Goal: Task Accomplishment & Management: Manage account settings

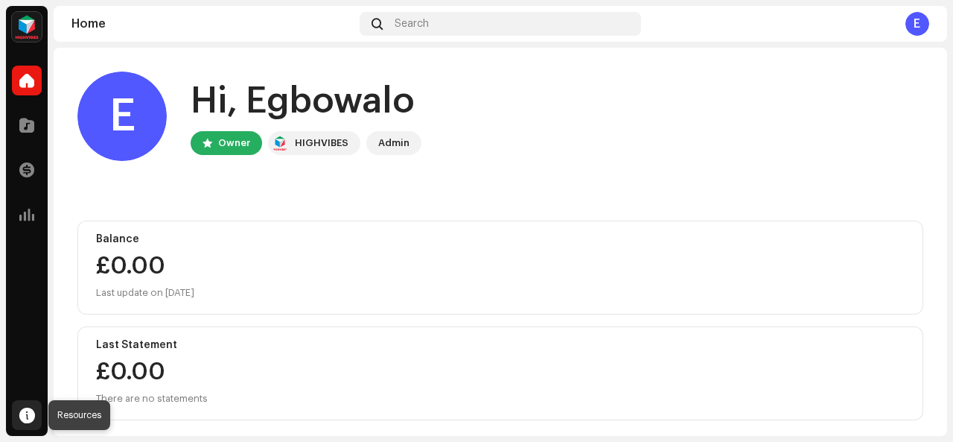
click at [34, 419] on span at bounding box center [27, 415] width 16 height 12
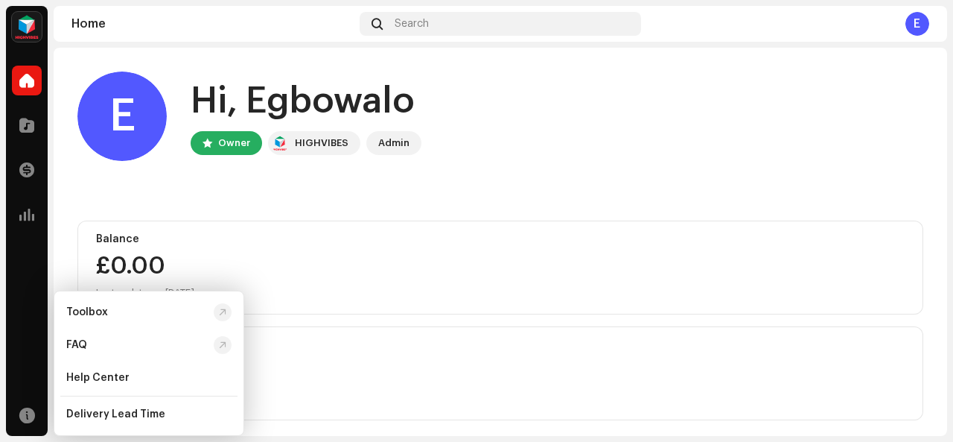
click at [94, 184] on home-user "E Hi, Egbowalo Owner HIGHVIBES Admin" at bounding box center [500, 127] width 846 height 113
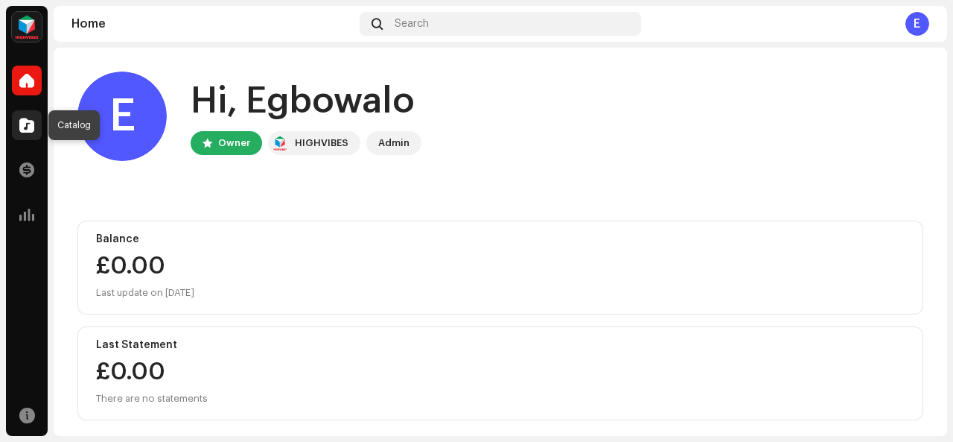
click at [31, 133] on div at bounding box center [27, 125] width 30 height 30
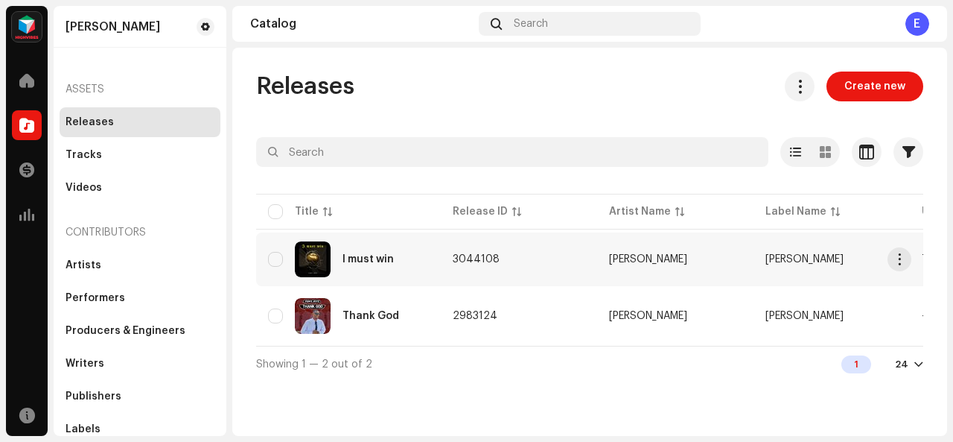
click at [378, 273] on div "I must win" at bounding box center [348, 259] width 161 height 36
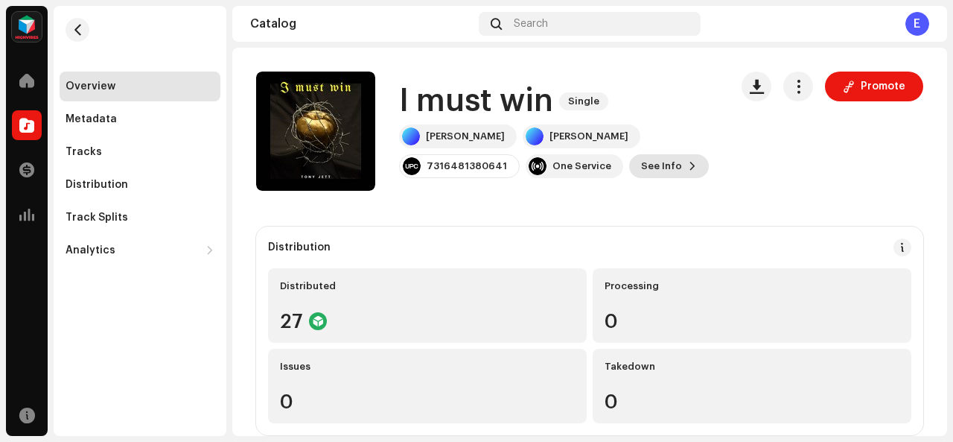
click at [641, 171] on span "See Info" at bounding box center [661, 166] width 41 height 30
click at [861, 93] on span "Promote" at bounding box center [883, 86] width 45 height 30
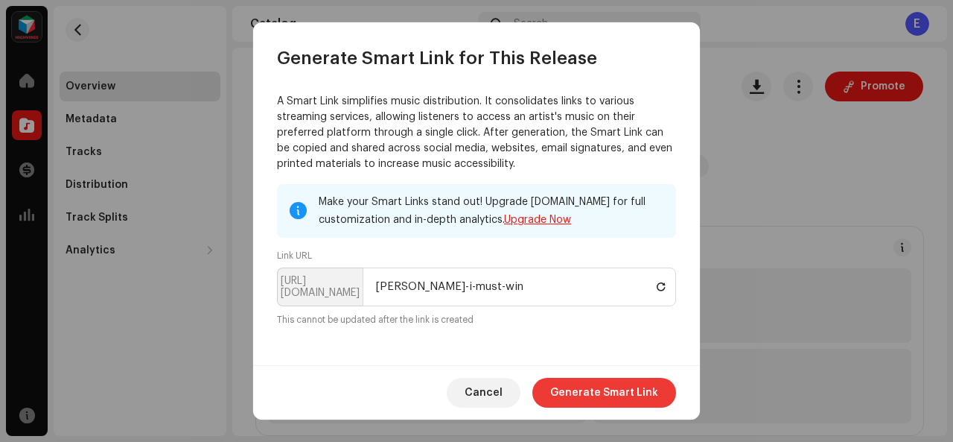
click at [591, 385] on span "Generate Smart Link" at bounding box center [604, 393] width 108 height 30
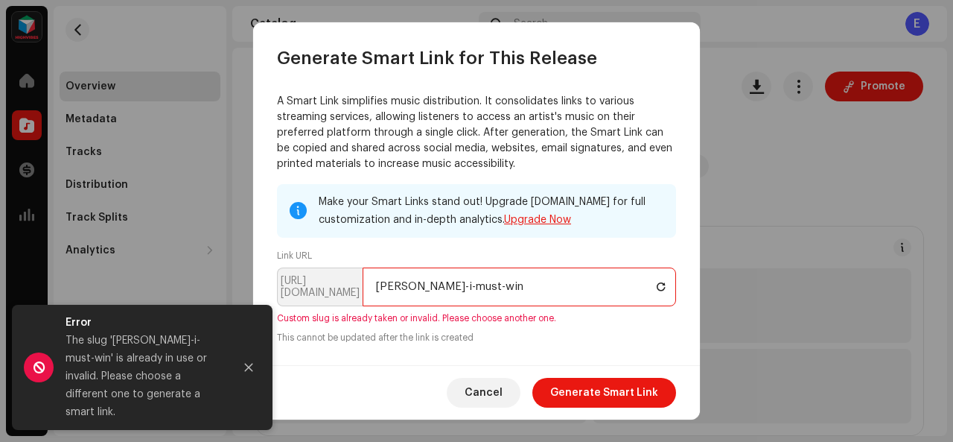
click at [503, 280] on input "[PERSON_NAME]-i-must-win" at bounding box center [520, 286] width 314 height 39
click at [492, 288] on input "[PERSON_NAME]-i-must-win" at bounding box center [520, 286] width 314 height 39
drag, startPoint x: 285, startPoint y: 285, endPoint x: 354, endPoint y: 289, distance: 69.4
click at [354, 289] on p-inputgroup-addon "[URL][DOMAIN_NAME]" at bounding box center [320, 286] width 86 height 39
copy p-inputgroup-addon "[URL][DOMAIN_NAME]"
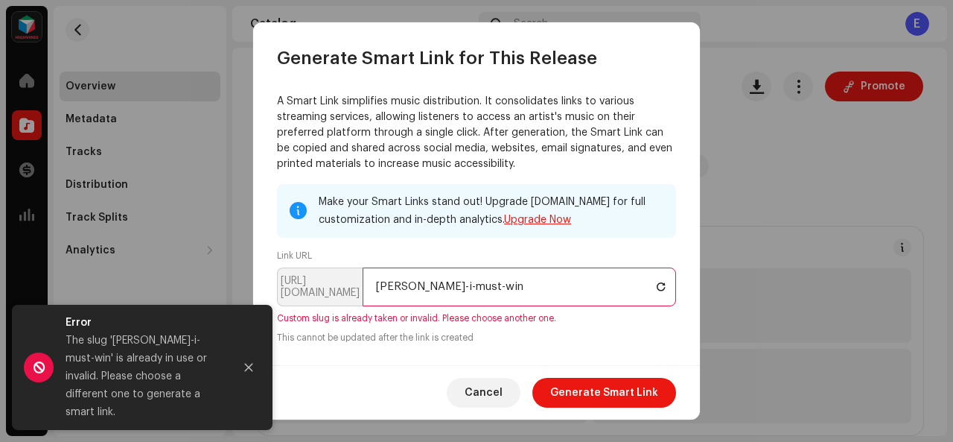
drag, startPoint x: 544, startPoint y: 289, endPoint x: 343, endPoint y: 274, distance: 200.9
click at [343, 274] on p-inputgroup "[URL][DOMAIN_NAME] [PERSON_NAME]-i-must-win" at bounding box center [476, 286] width 399 height 39
click at [508, 296] on input "[PERSON_NAME]-i-must-win" at bounding box center [520, 286] width 314 height 39
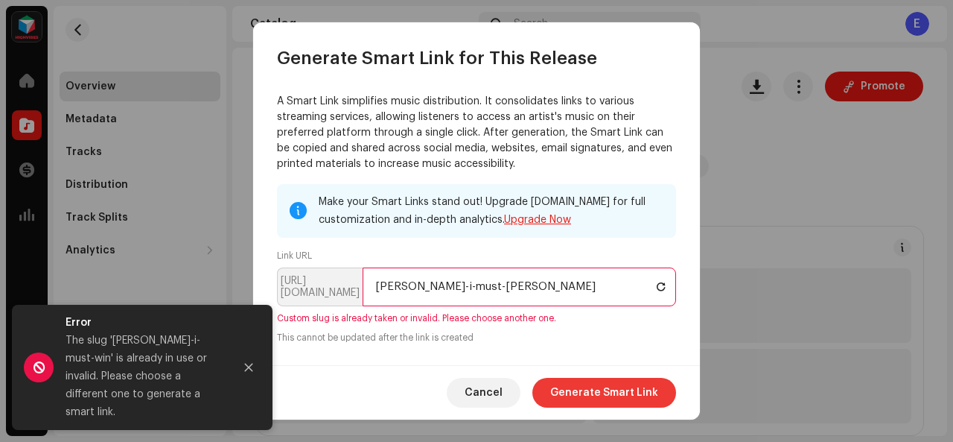
type input "[PERSON_NAME]-i-must-[PERSON_NAME]"
click at [569, 390] on span "Generate Smart Link" at bounding box center [604, 393] width 108 height 30
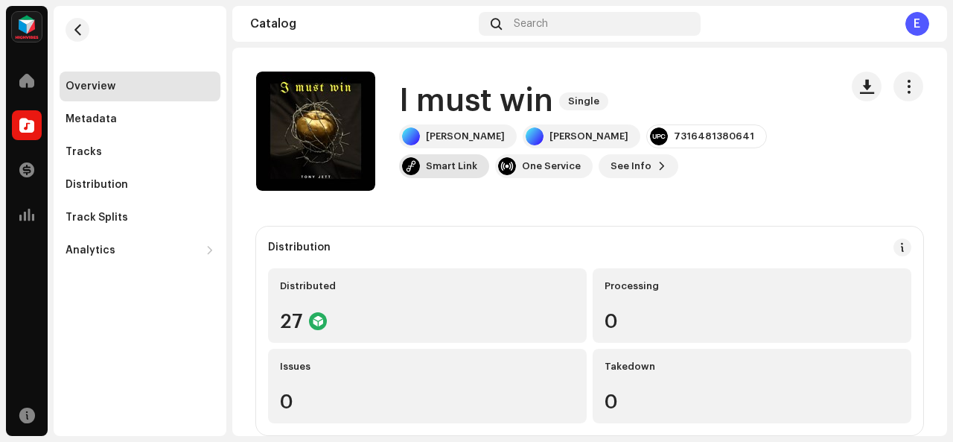
click at [477, 160] on div "Smart Link" at bounding box center [451, 166] width 51 height 12
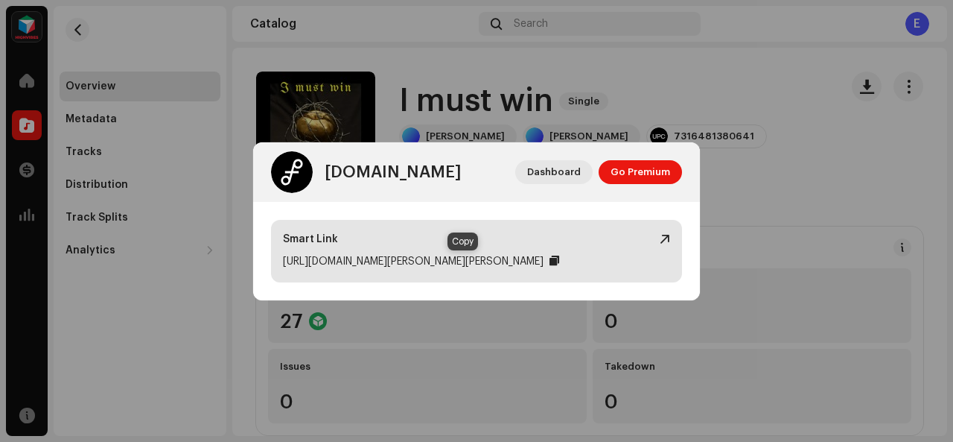
click at [550, 262] on div at bounding box center [555, 261] width 10 height 12
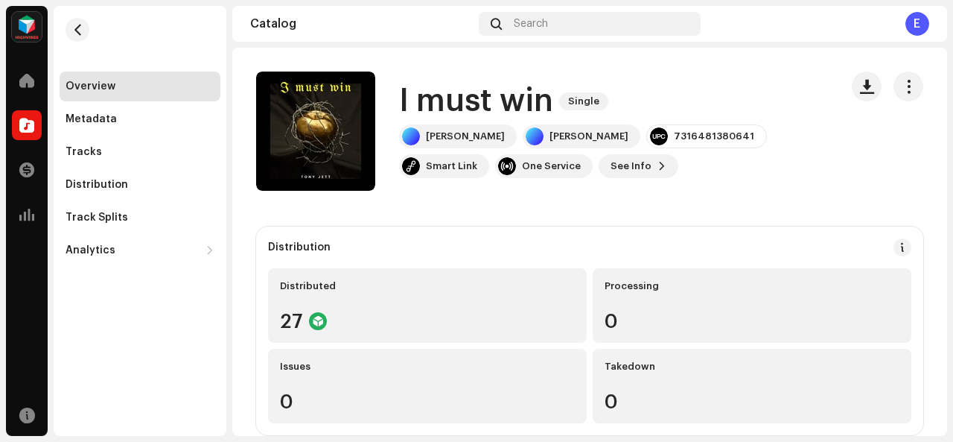
drag, startPoint x: 953, startPoint y: 89, endPoint x: 950, endPoint y: 99, distance: 10.8
click at [950, 99] on div "[PERSON_NAME] Home Catalog Transactions Analytics Resources Overview Metadata T…" at bounding box center [476, 221] width 953 height 442
click at [109, 193] on div "Distribution" at bounding box center [140, 185] width 161 height 30
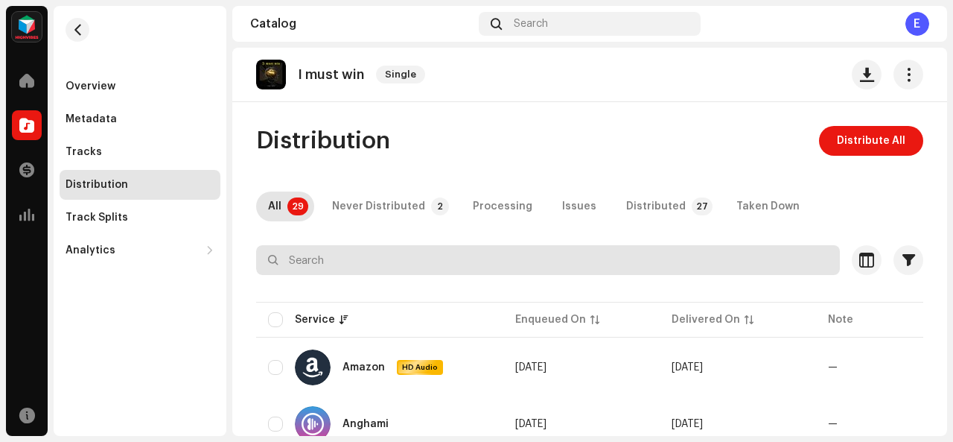
click at [426, 255] on input "text" at bounding box center [548, 260] width 584 height 30
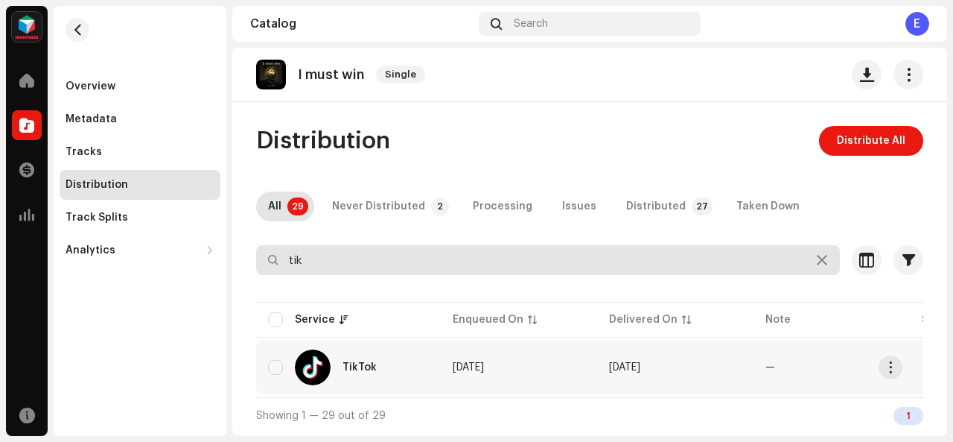
type input "tik"
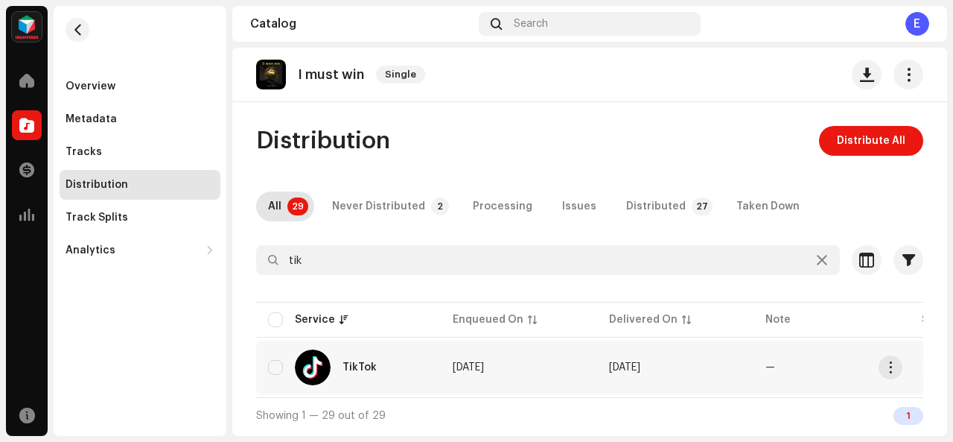
click at [378, 361] on div "TikTok" at bounding box center [342, 367] width 94 height 36
click at [895, 369] on span "button" at bounding box center [891, 367] width 11 height 12
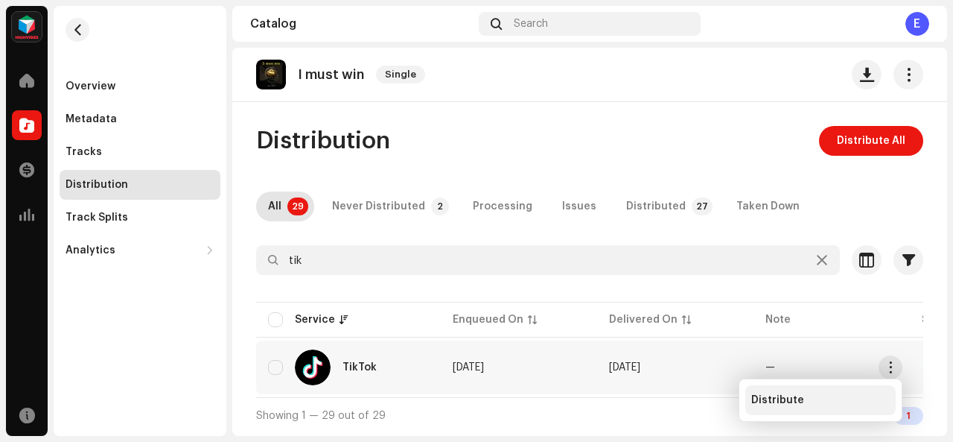
click at [837, 387] on div "Distribute" at bounding box center [821, 400] width 150 height 30
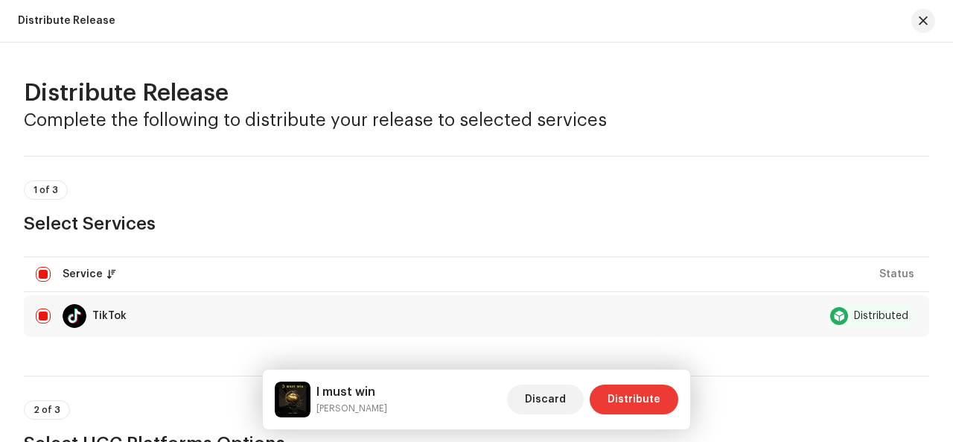
click at [669, 409] on button "Distribute" at bounding box center [634, 399] width 89 height 30
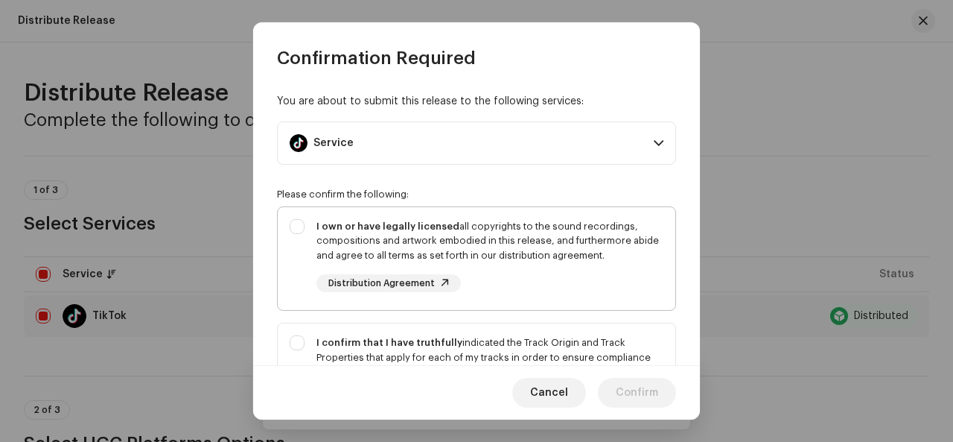
click at [304, 214] on div "I own or have legally licensed all copyrights to the sound recordings, composit…" at bounding box center [477, 256] width 398 height 98
checkbox input "true"
click at [635, 144] on p-accordion-header "Service" at bounding box center [476, 142] width 399 height 43
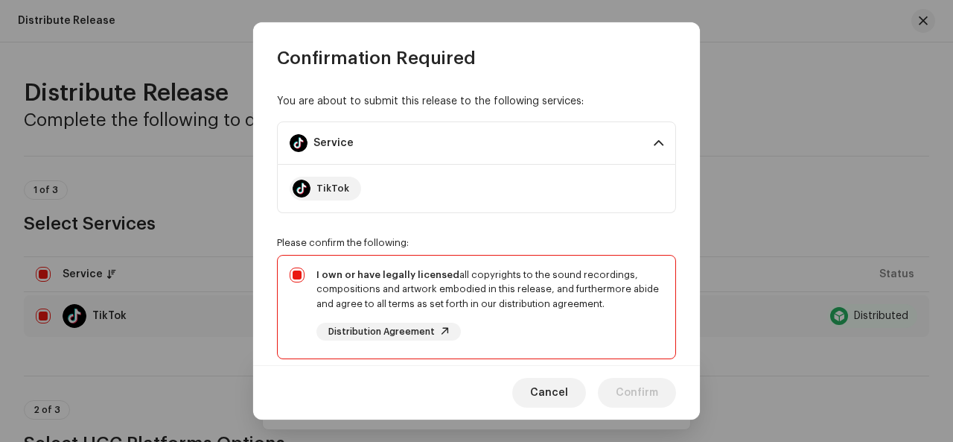
click at [635, 144] on p-accordion-header "Service" at bounding box center [476, 142] width 399 height 43
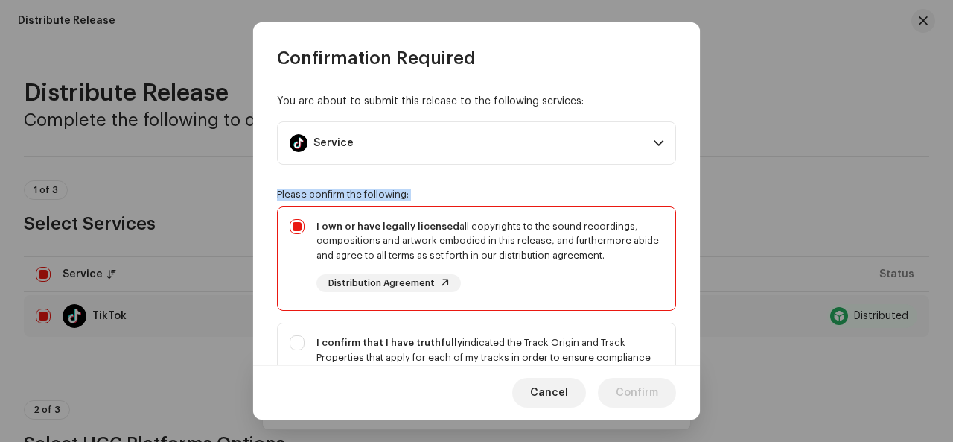
drag, startPoint x: 693, startPoint y: 162, endPoint x: 670, endPoint y: 293, distance: 133.0
click at [670, 293] on div "You are about to submit this release to the following services: Service TikTok …" at bounding box center [476, 218] width 447 height 296
click at [291, 340] on div "I confirm that I have truthfully indicated the Track Origin and Track Propertie…" at bounding box center [477, 386] width 398 height 127
checkbox input "true"
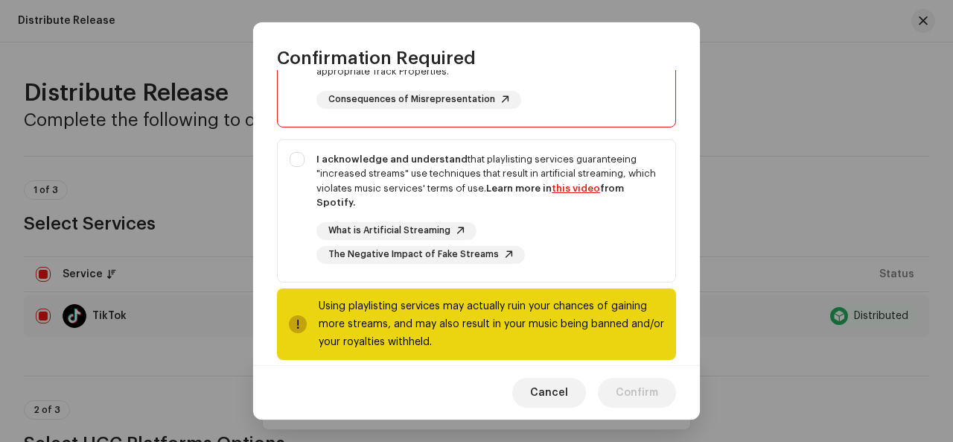
scroll to position [347, 0]
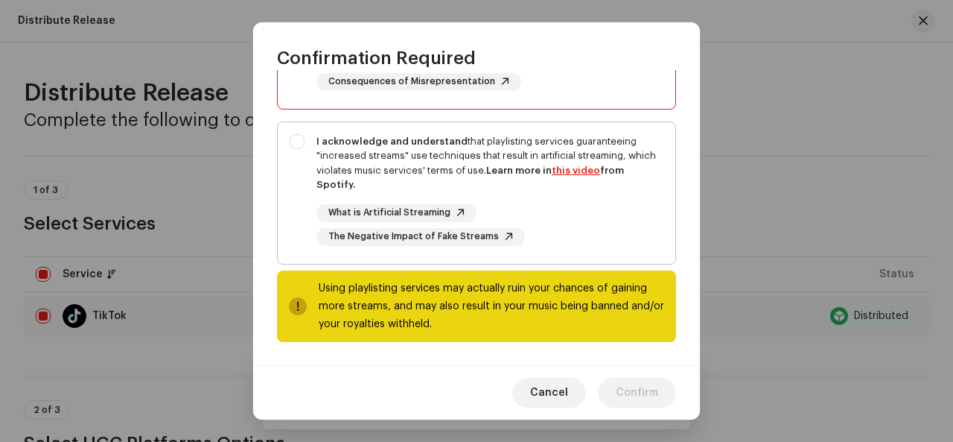
click at [301, 149] on div "I acknowledge and understand that playlisting services guaranteeing "increased …" at bounding box center [477, 190] width 398 height 136
checkbox input "true"
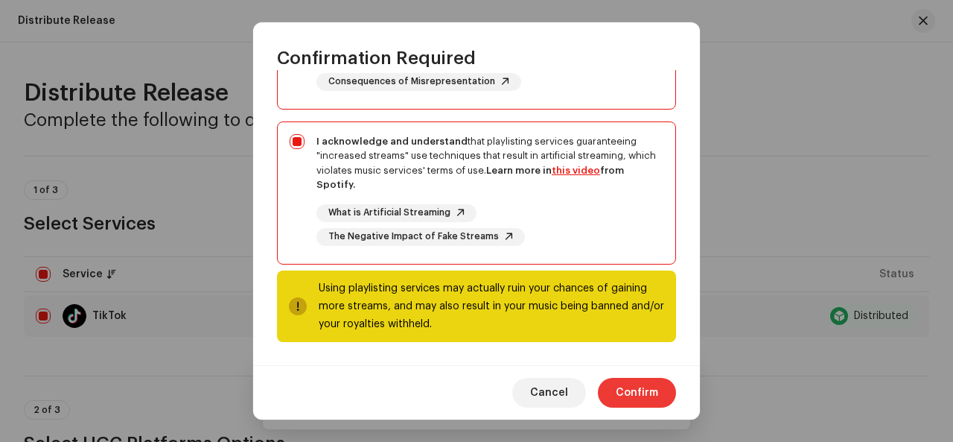
click at [618, 398] on span "Confirm" at bounding box center [637, 393] width 42 height 30
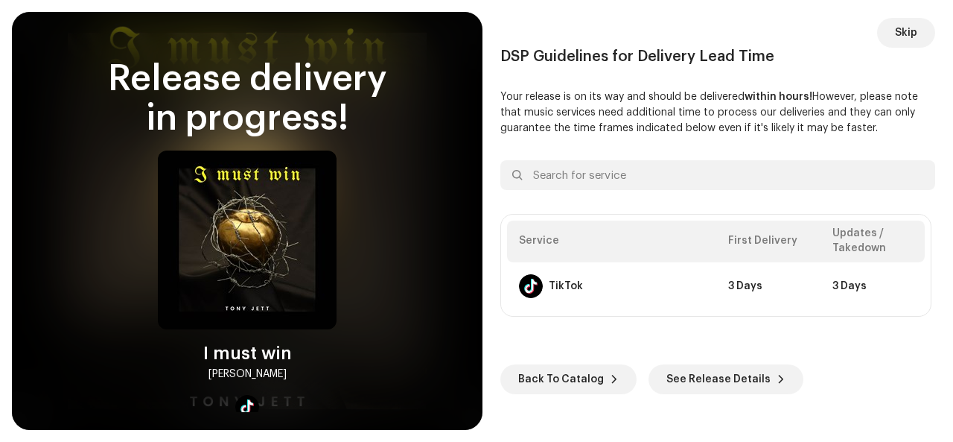
drag, startPoint x: 953, startPoint y: 150, endPoint x: 921, endPoint y: 336, distance: 188.2
click at [921, 336] on div "Skip DSP Guidelines for Delivery Lead Time Your release is on its way and shoul…" at bounding box center [718, 221] width 471 height 418
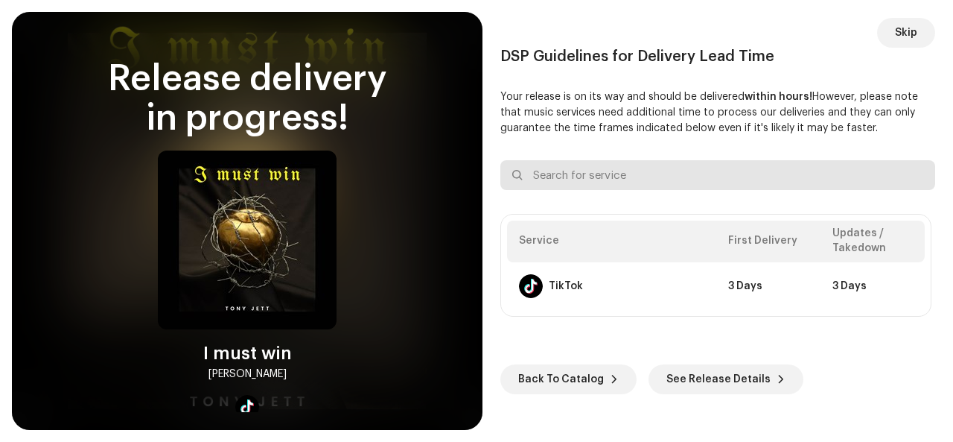
click at [705, 169] on input "text" at bounding box center [717, 175] width 435 height 30
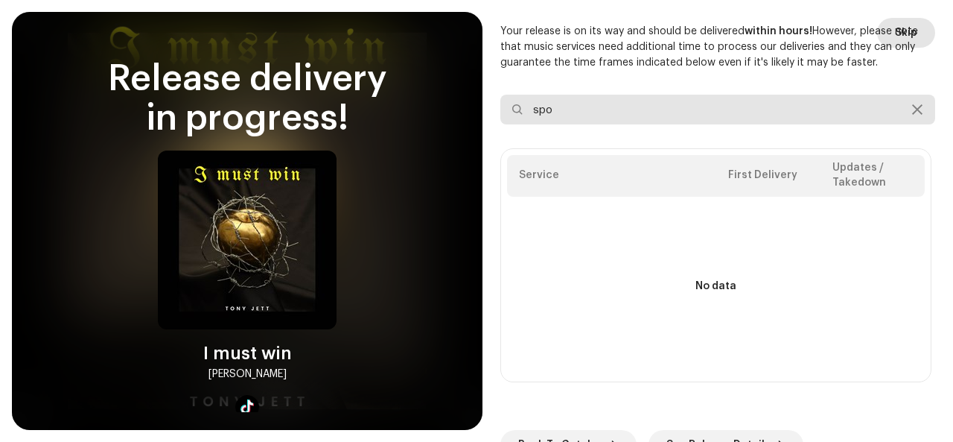
type input "spo"
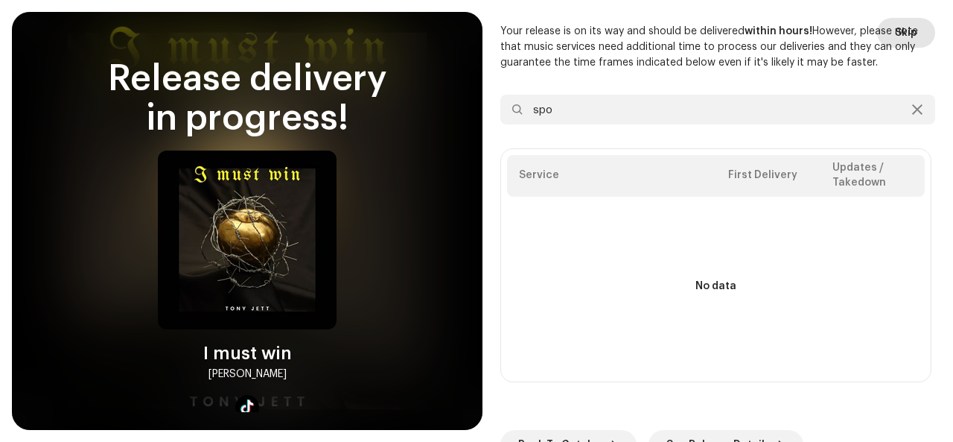
click at [898, 36] on span "Skip" at bounding box center [906, 33] width 22 height 30
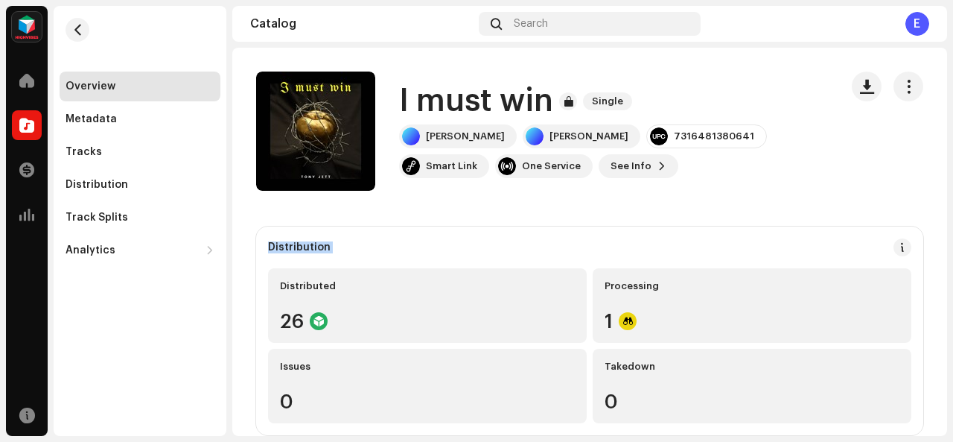
drag, startPoint x: 948, startPoint y: 112, endPoint x: 938, endPoint y: 241, distance: 129.2
click at [938, 241] on div "[PERSON_NAME] Home Catalog Transactions Analytics Resources Overview Metadata T…" at bounding box center [476, 221] width 953 height 442
click at [420, 157] on div at bounding box center [411, 166] width 18 height 18
drag, startPoint x: 243, startPoint y: 36, endPoint x: 122, endPoint y: 7, distance: 124.1
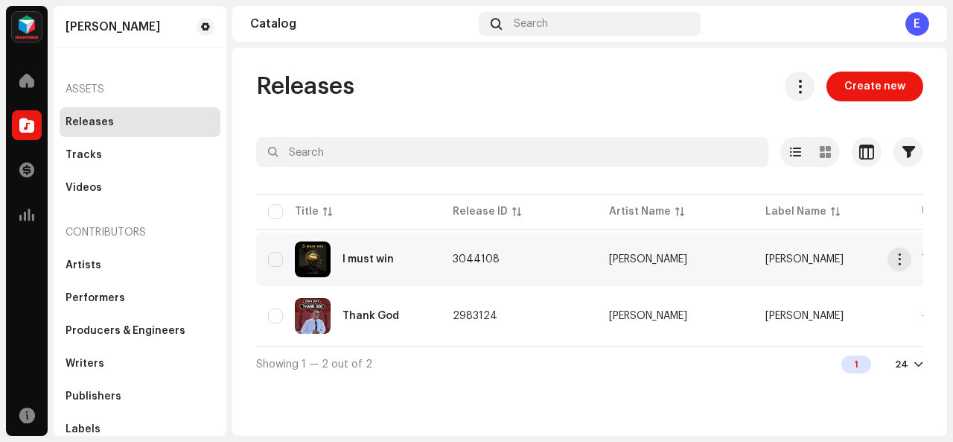
click at [365, 247] on div "I must win" at bounding box center [348, 259] width 161 height 36
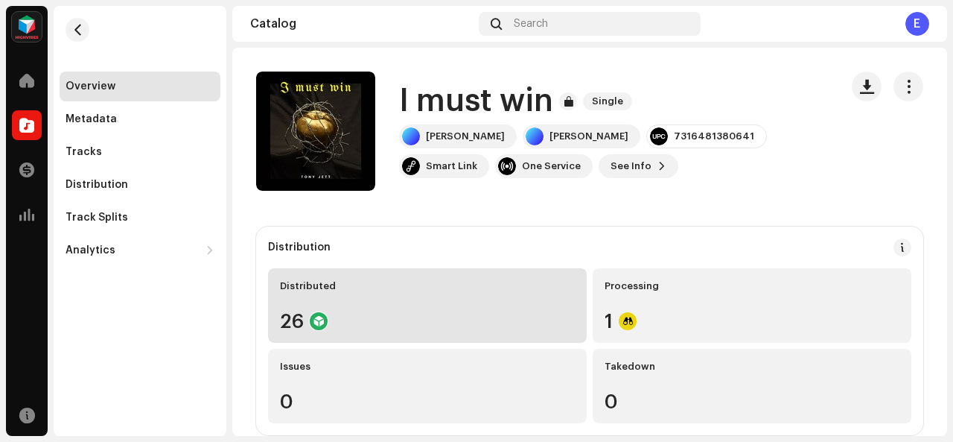
click at [376, 312] on div "26" at bounding box center [427, 320] width 295 height 19
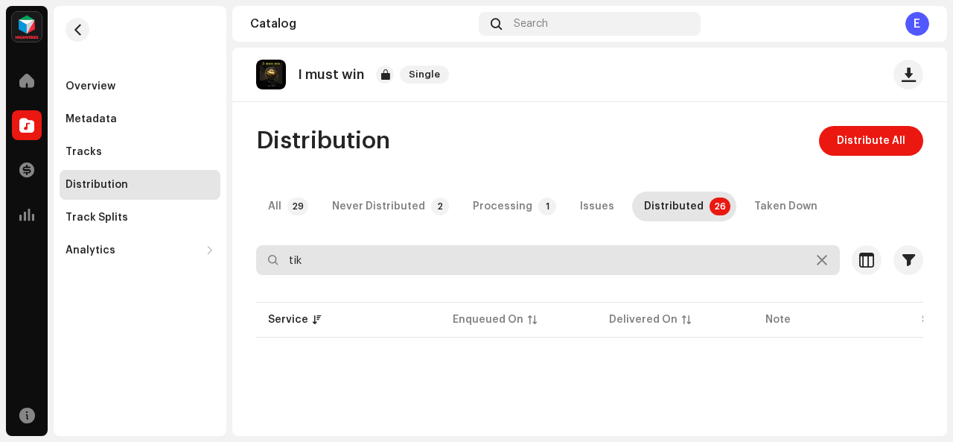
click at [378, 261] on input "tik" at bounding box center [548, 260] width 584 height 30
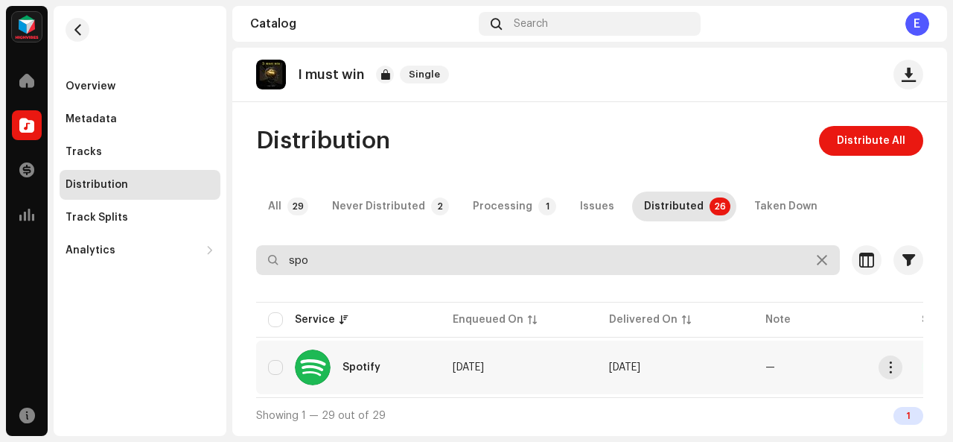
type input "spo"
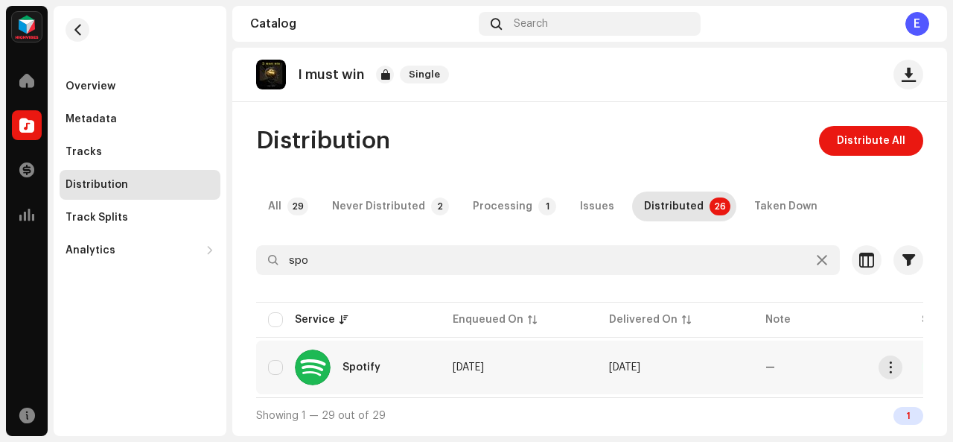
click at [378, 363] on div "Spotify" at bounding box center [362, 367] width 38 height 10
click at [886, 363] on span "button" at bounding box center [891, 367] width 11 height 12
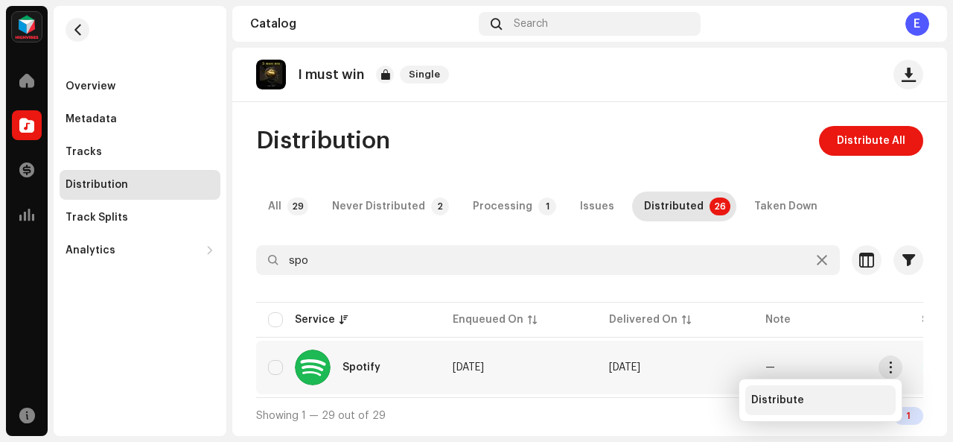
click at [815, 389] on div "Distribute" at bounding box center [821, 400] width 150 height 30
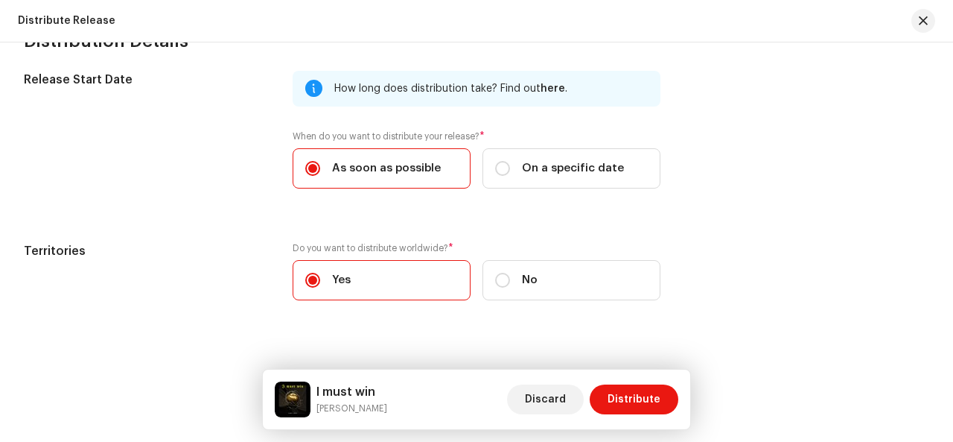
scroll to position [419, 0]
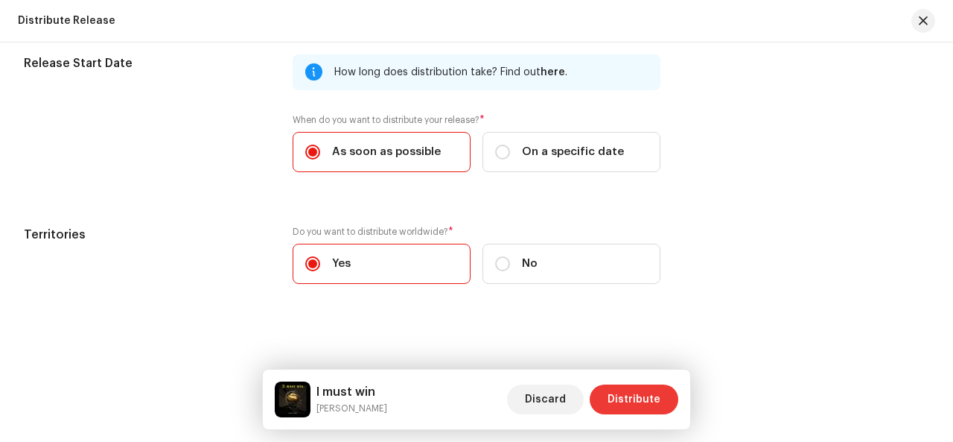
click at [642, 395] on span "Distribute" at bounding box center [634, 399] width 53 height 30
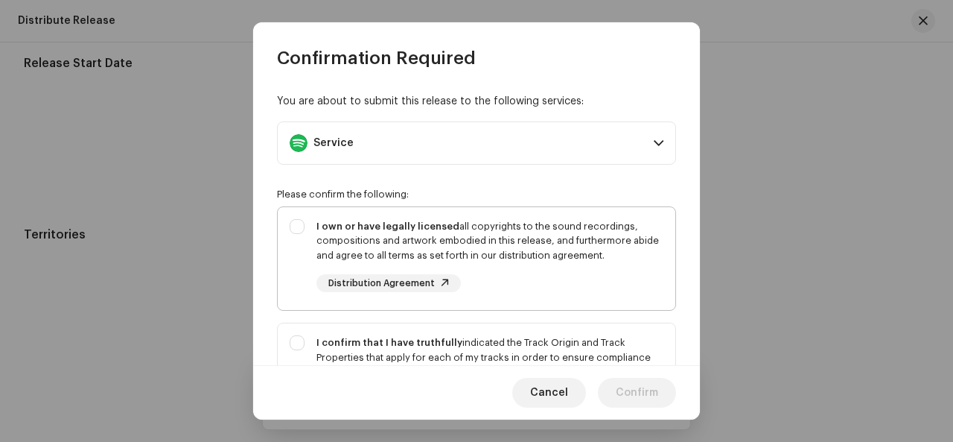
click at [305, 223] on div "I own or have legally licensed all copyrights to the sound recordings, composit…" at bounding box center [477, 256] width 398 height 98
checkbox input "true"
click at [299, 355] on div "I confirm that I have truthfully indicated the Track Origin and Track Propertie…" at bounding box center [477, 386] width 398 height 127
checkbox input "true"
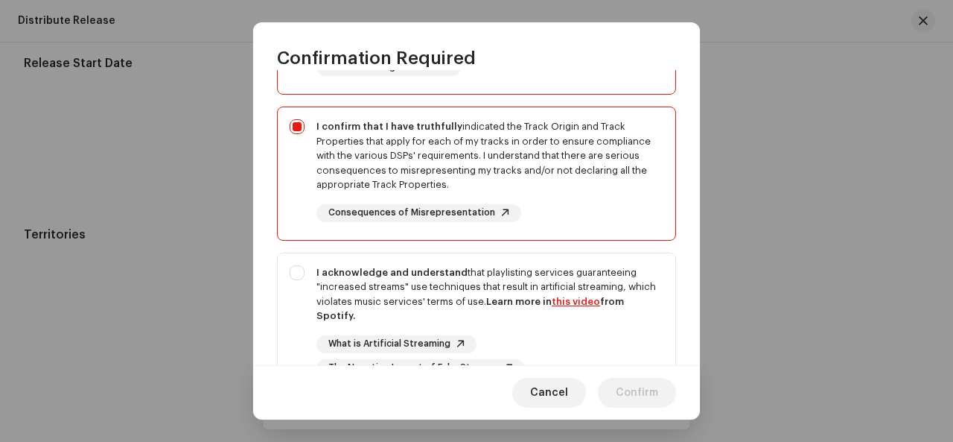
scroll to position [238, 0]
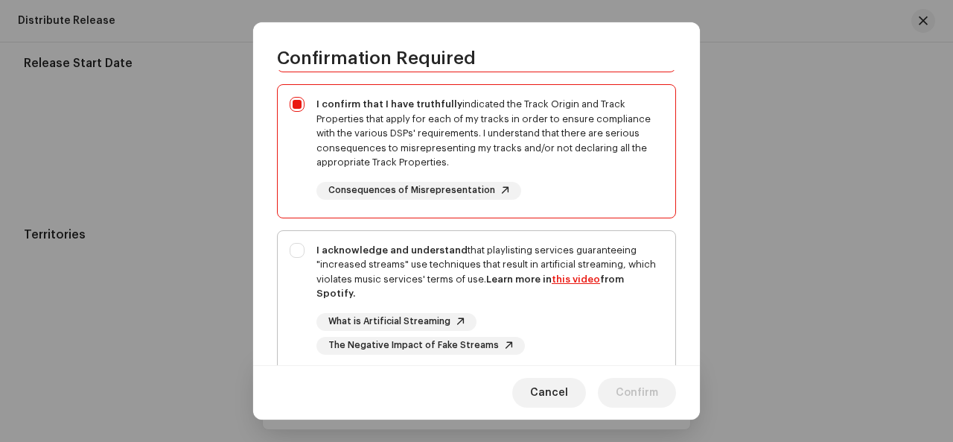
click at [299, 245] on div "I acknowledge and understand that playlisting services guaranteeing "increased …" at bounding box center [477, 299] width 398 height 136
checkbox input "true"
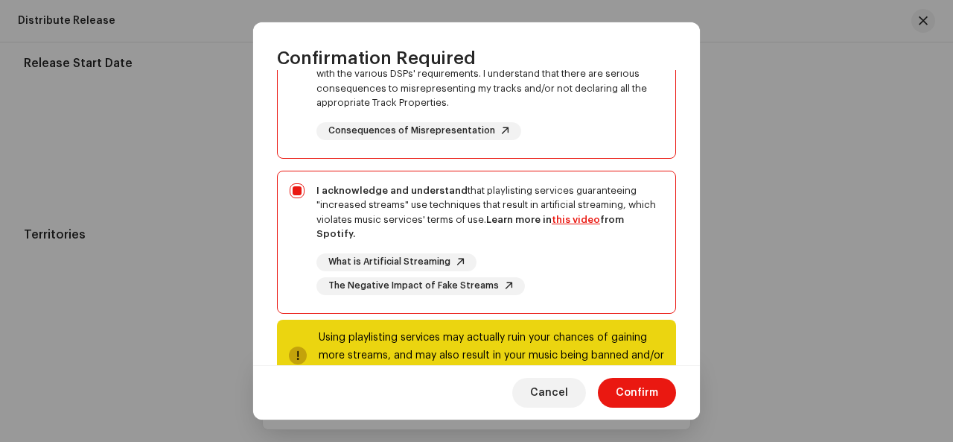
scroll to position [347, 0]
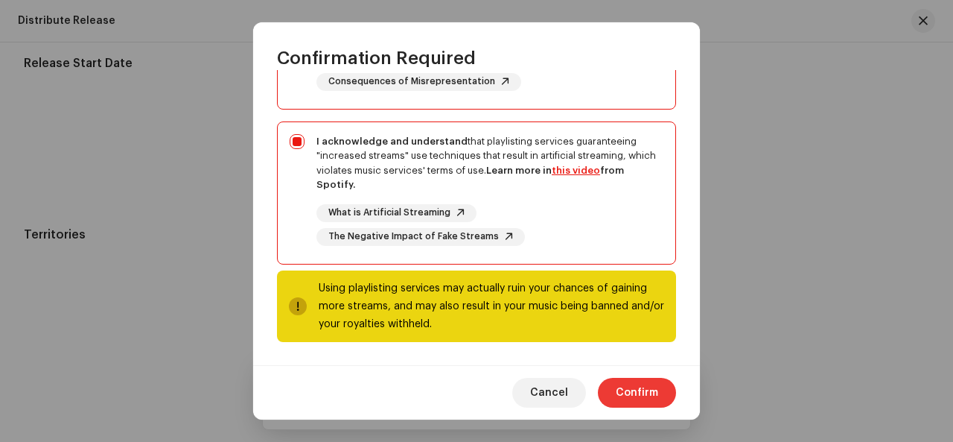
click at [655, 390] on span "Confirm" at bounding box center [637, 393] width 42 height 30
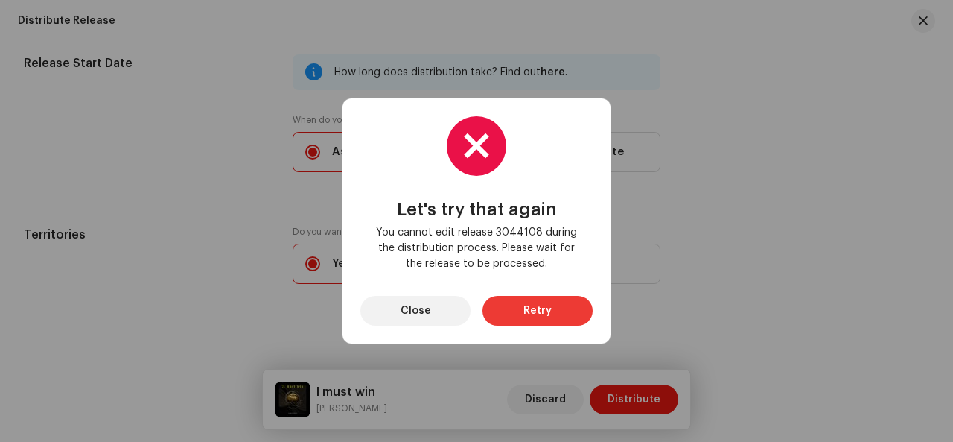
click at [561, 314] on button "Retry" at bounding box center [538, 311] width 110 height 30
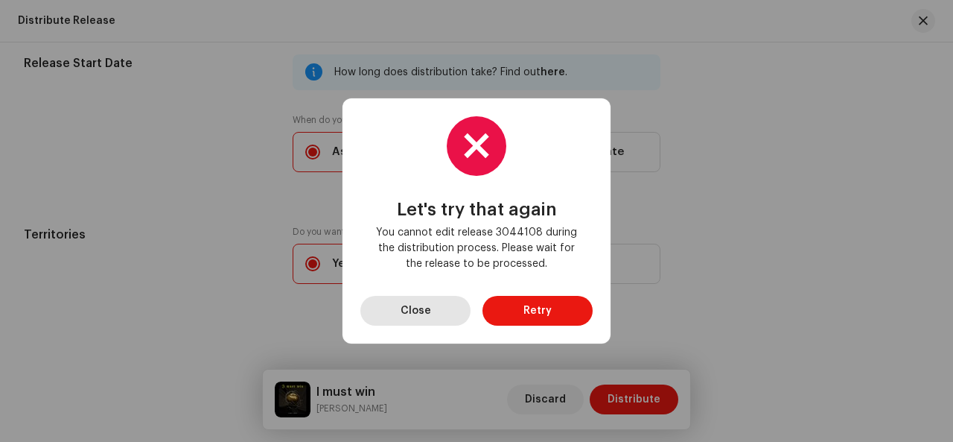
click at [429, 311] on span "Close" at bounding box center [416, 311] width 31 height 30
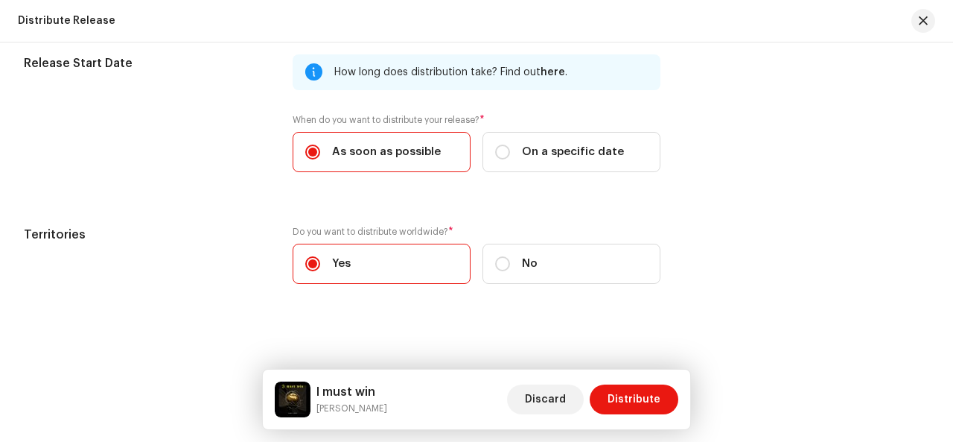
click at [556, 302] on div "Distribute Release Complete the following to distribute your release to selecte…" at bounding box center [476, 241] width 953 height 399
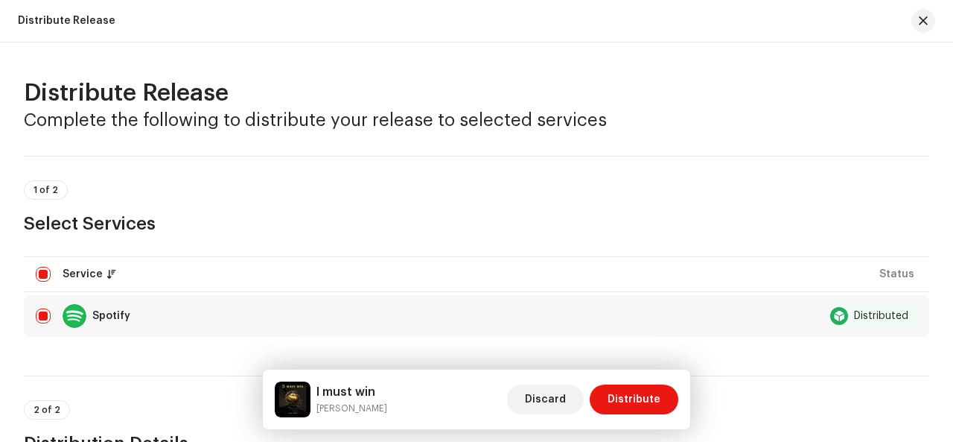
scroll to position [0, 0]
click at [643, 405] on span "Distribute" at bounding box center [634, 399] width 53 height 30
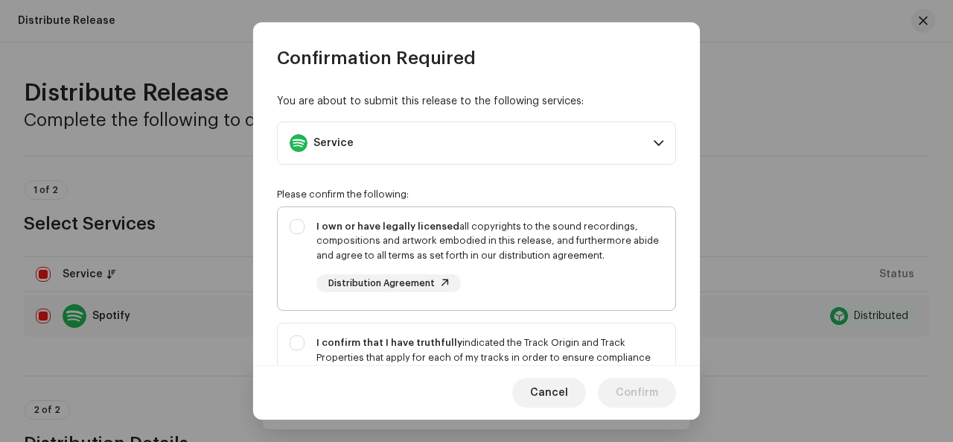
click at [317, 227] on strong "I own or have legally licensed" at bounding box center [388, 226] width 143 height 10
checkbox input "true"
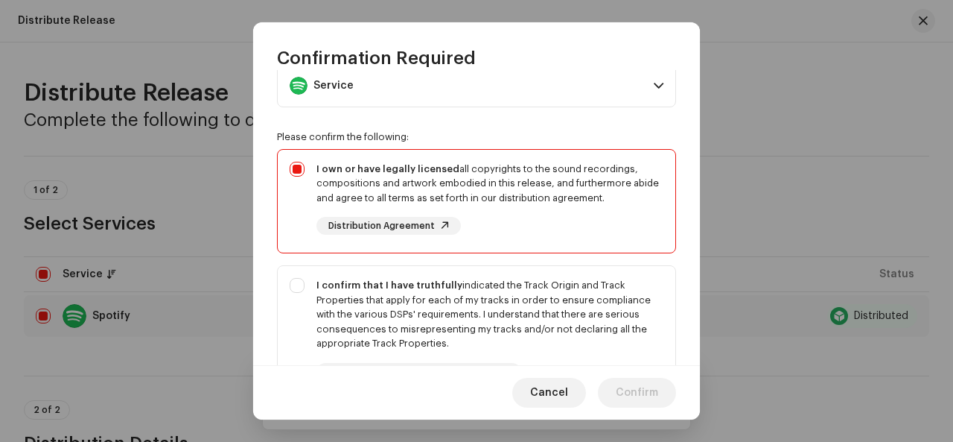
scroll to position [60, 0]
click at [362, 84] on p-accordion-header "Service" at bounding box center [476, 83] width 399 height 43
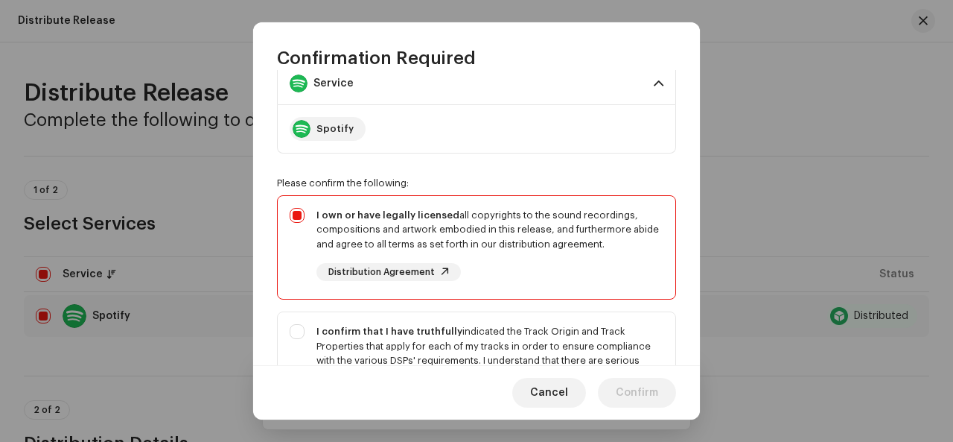
click at [362, 84] on p-accordion-header "Service" at bounding box center [476, 83] width 399 height 43
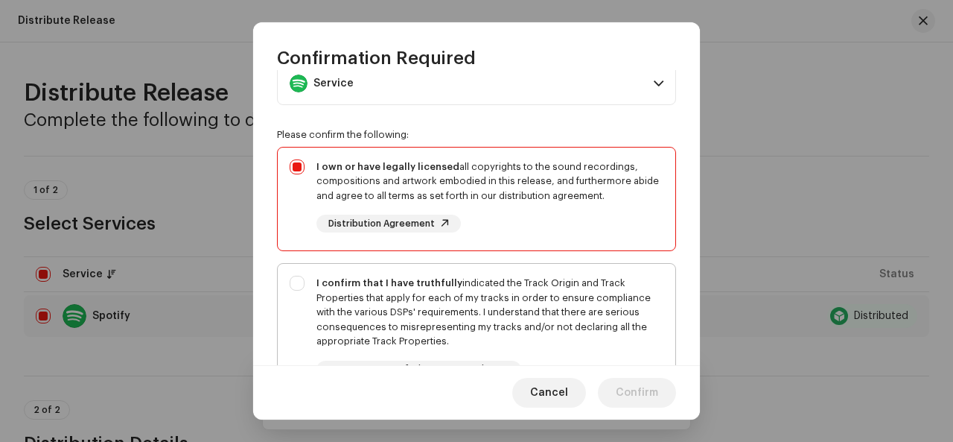
click at [295, 276] on div "I confirm that I have truthfully indicated the Track Origin and Track Propertie…" at bounding box center [477, 327] width 398 height 127
checkbox input "true"
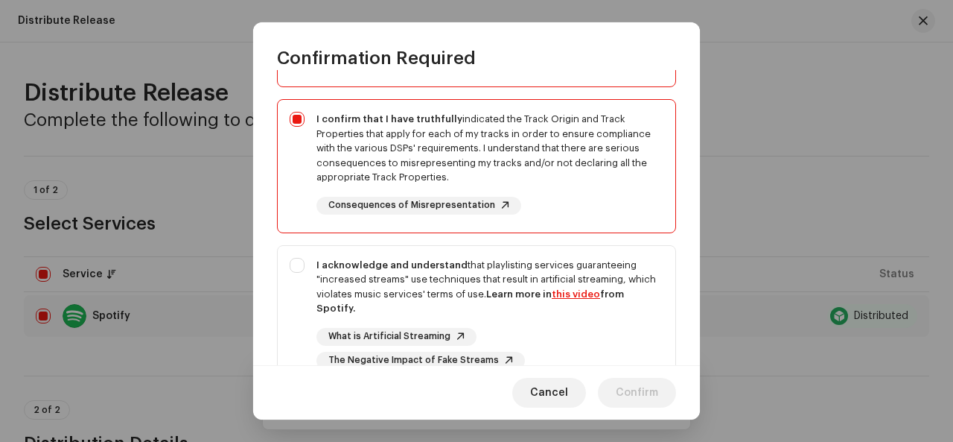
scroll to position [347, 0]
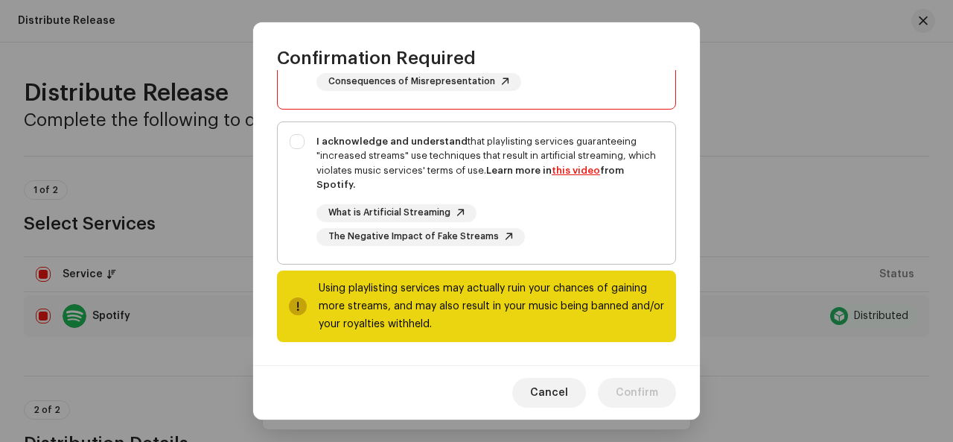
click at [292, 147] on div "I acknowledge and understand that playlisting services guaranteeing "increased …" at bounding box center [477, 190] width 398 height 136
checkbox input "true"
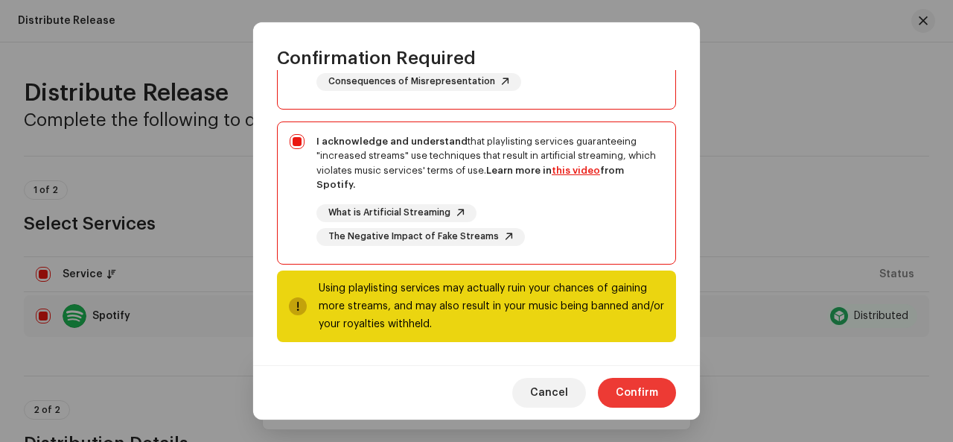
click at [629, 394] on span "Confirm" at bounding box center [637, 393] width 42 height 30
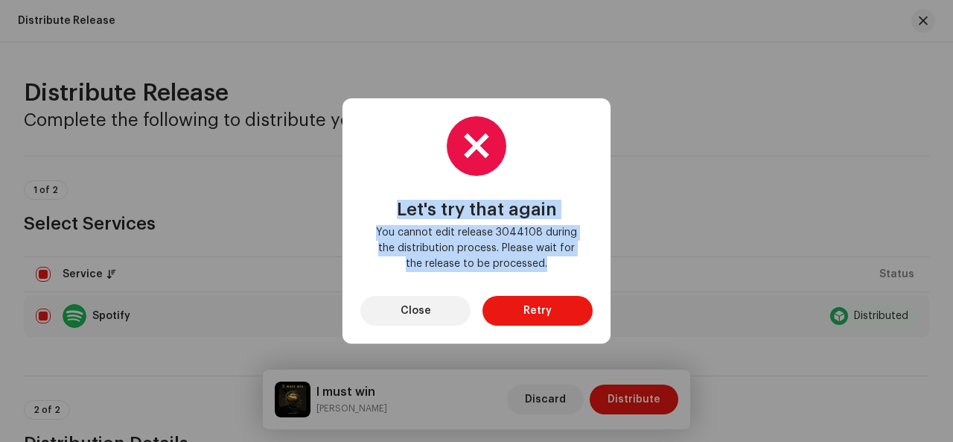
drag, startPoint x: 547, startPoint y: 267, endPoint x: 391, endPoint y: 162, distance: 187.8
click at [391, 162] on div "Let's try that again You cannot edit release 3044108 during the distribution pr…" at bounding box center [476, 220] width 232 height 209
click at [426, 313] on span "Close" at bounding box center [416, 311] width 31 height 30
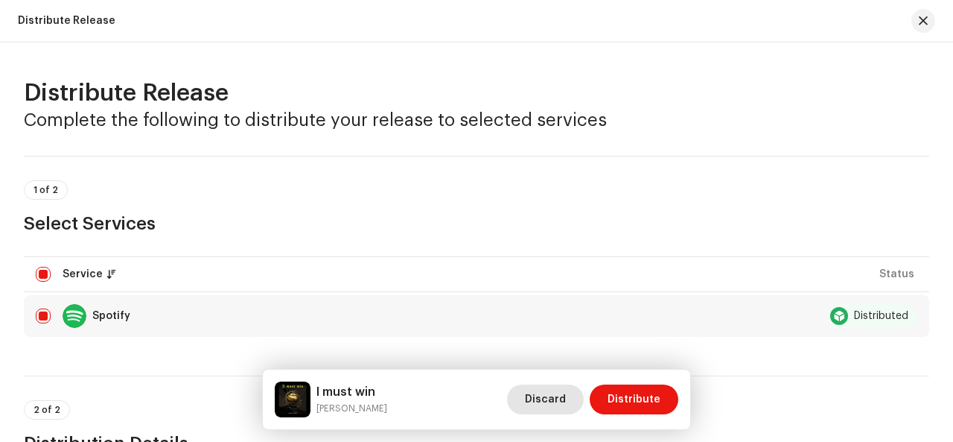
click at [558, 395] on span "Discard" at bounding box center [545, 399] width 41 height 30
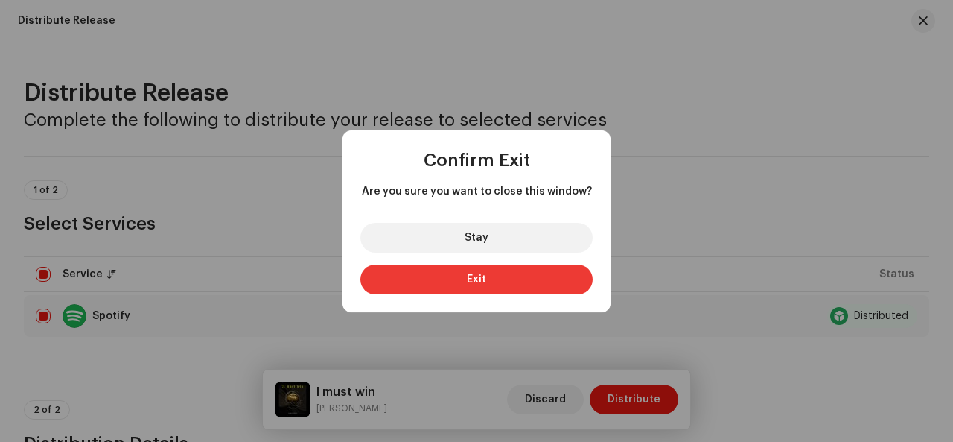
click at [517, 276] on button "Exit" at bounding box center [476, 279] width 232 height 30
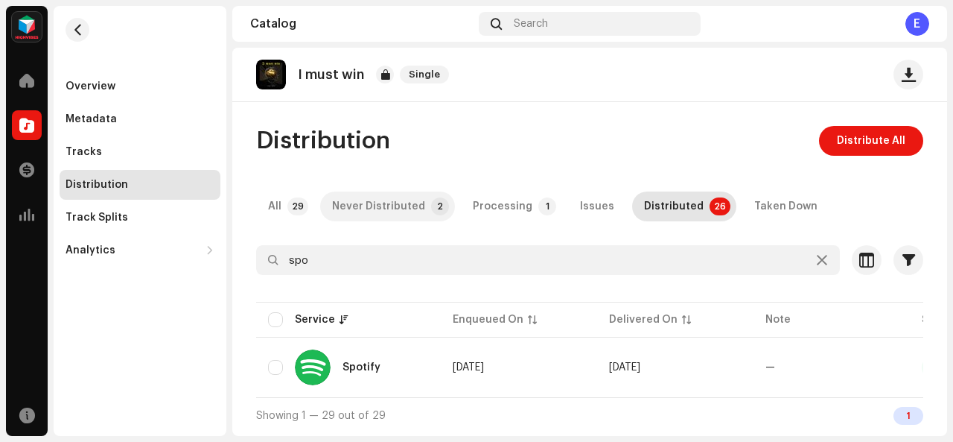
click at [431, 203] on p-badge "2" at bounding box center [440, 206] width 18 height 18
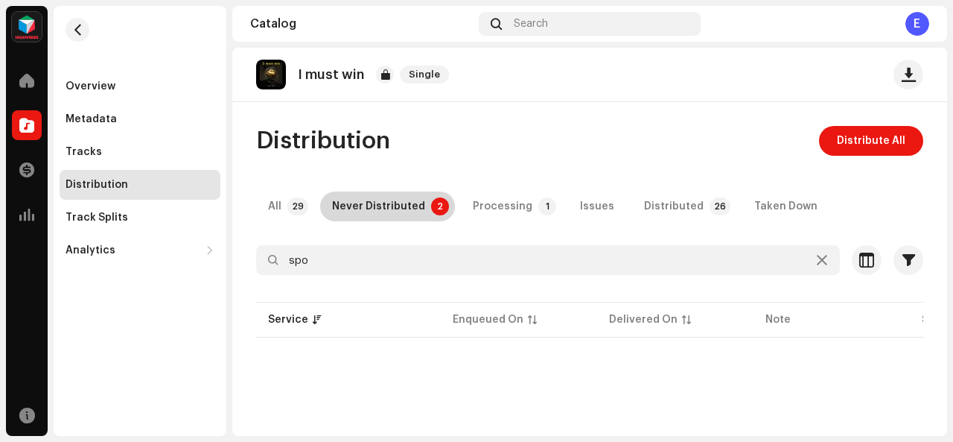
click at [402, 208] on div "Never Distributed" at bounding box center [378, 206] width 93 height 30
click at [813, 257] on div at bounding box center [822, 260] width 18 height 18
click at [817, 257] on icon at bounding box center [822, 260] width 10 height 12
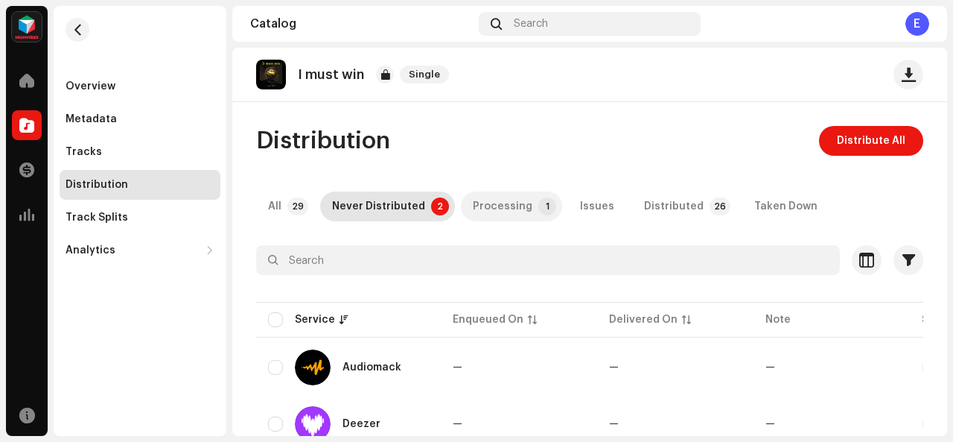
drag, startPoint x: 500, startPoint y: 185, endPoint x: 494, endPoint y: 202, distance: 17.4
click at [494, 202] on div "Distribution Distribute All All 29 Never Distributed 2 Processing 1 Issues Dist…" at bounding box center [589, 307] width 715 height 363
click at [494, 202] on div "Processing" at bounding box center [503, 206] width 60 height 30
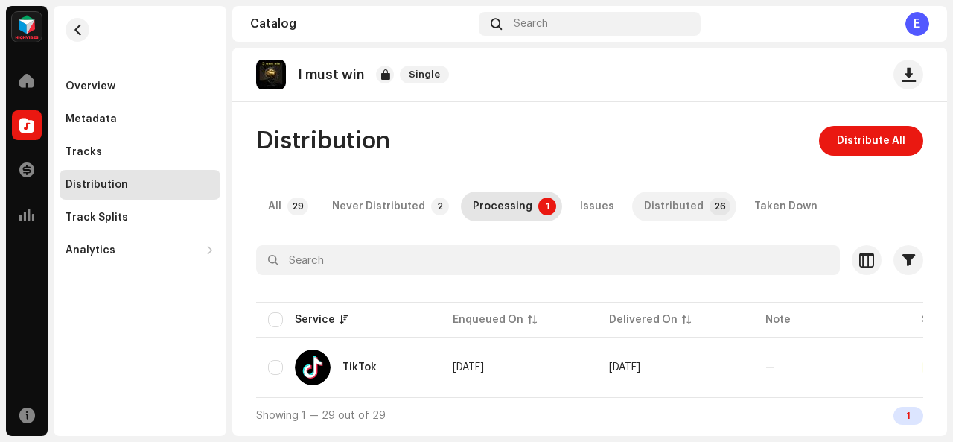
click at [658, 194] on div "Distributed" at bounding box center [674, 206] width 60 height 30
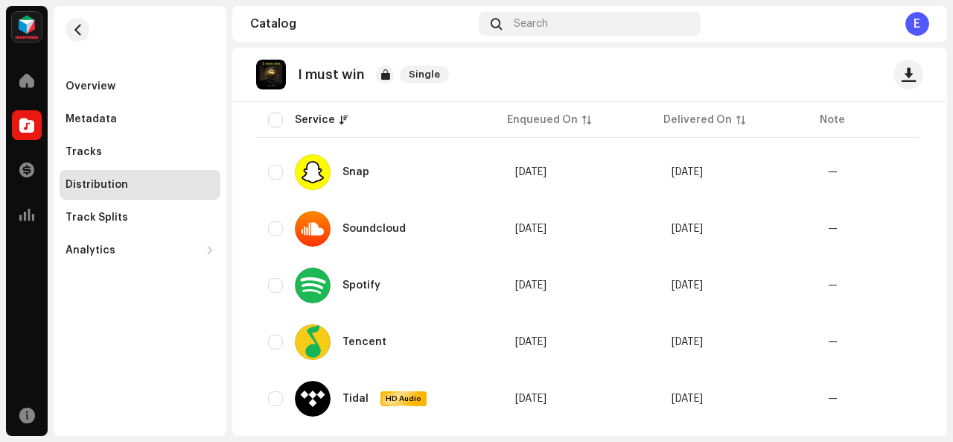
scroll to position [1220, 0]
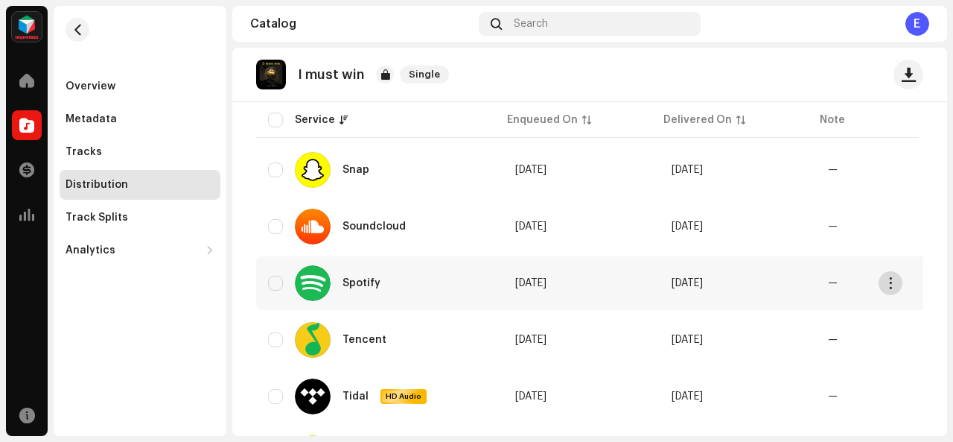
click at [887, 280] on span "button" at bounding box center [891, 283] width 11 height 12
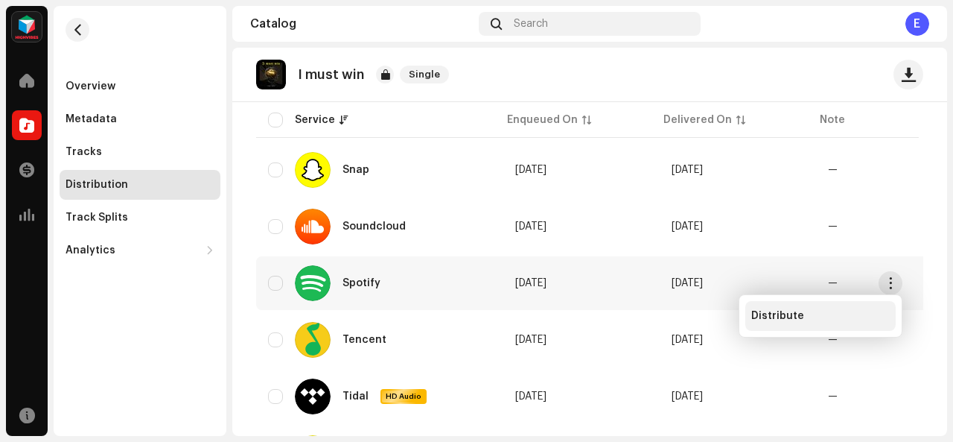
click at [815, 322] on div "Distribute" at bounding box center [821, 316] width 150 height 30
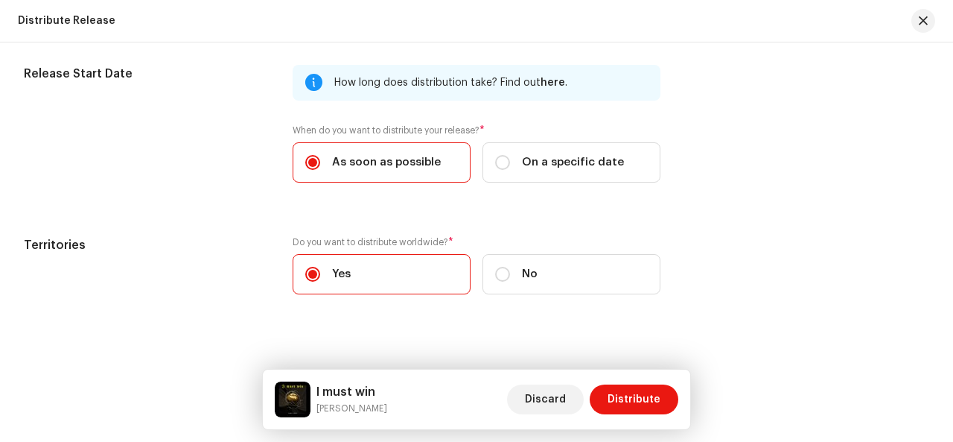
scroll to position [419, 0]
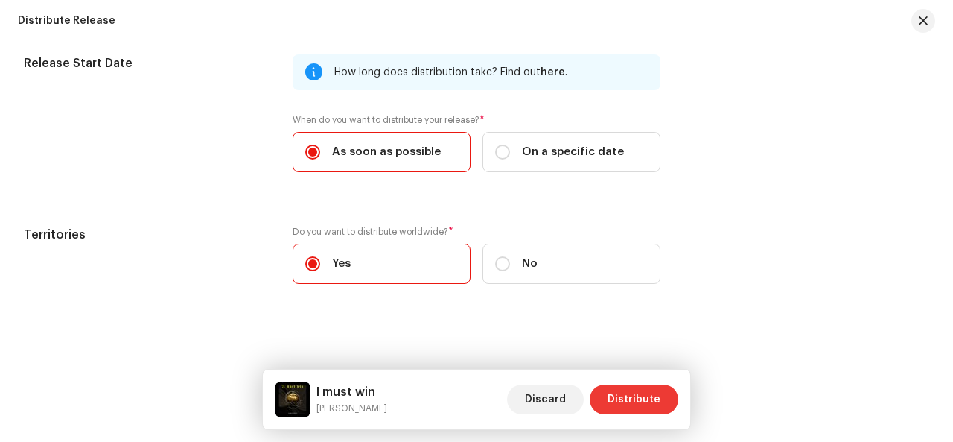
click at [652, 401] on span "Distribute" at bounding box center [634, 399] width 53 height 30
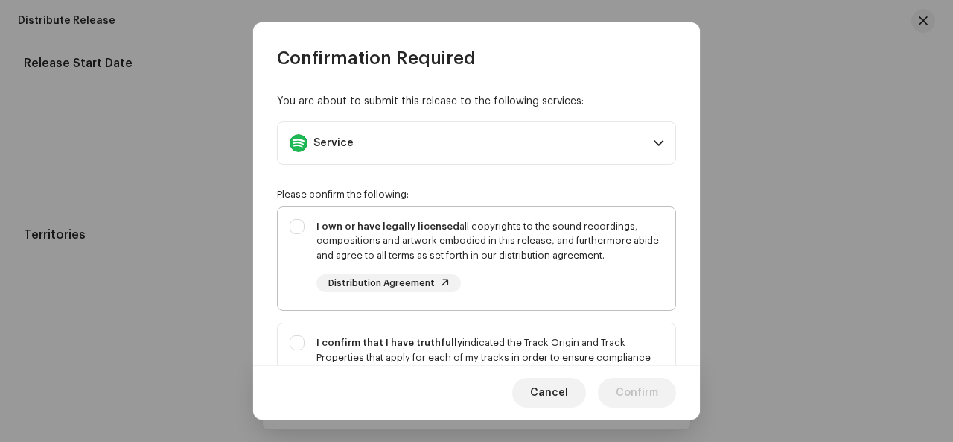
click at [334, 224] on strong "I own or have legally licensed" at bounding box center [388, 226] width 143 height 10
checkbox input "true"
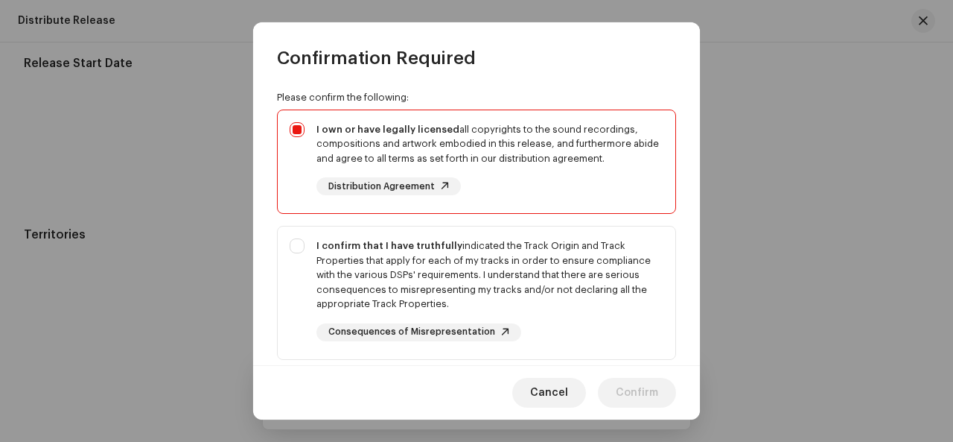
scroll to position [149, 0]
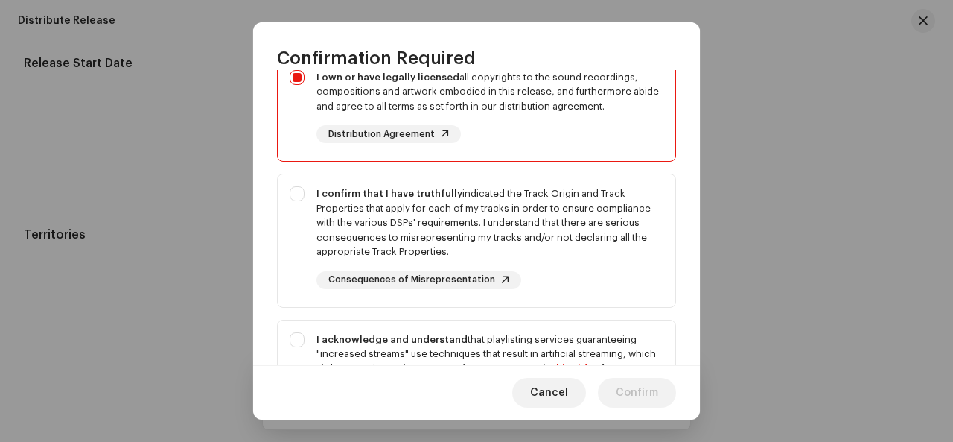
click at [334, 224] on div "I confirm that I have truthfully indicated the Track Origin and Track Propertie…" at bounding box center [490, 222] width 347 height 73
checkbox input "true"
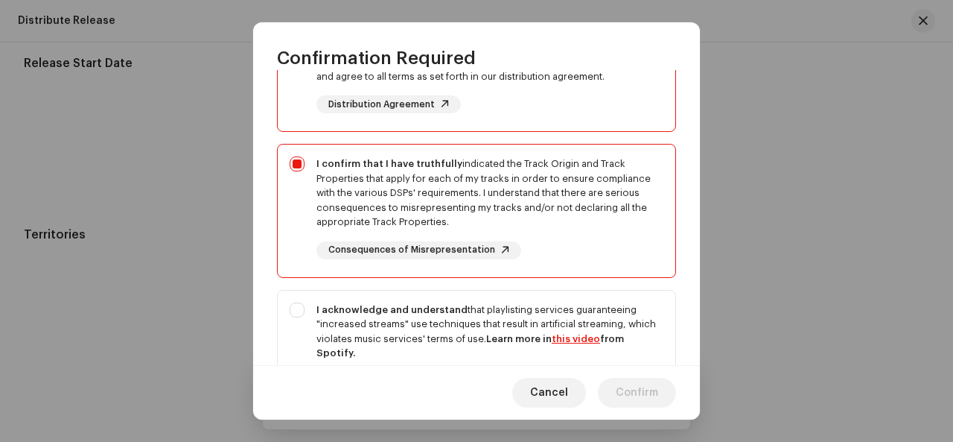
scroll to position [238, 0]
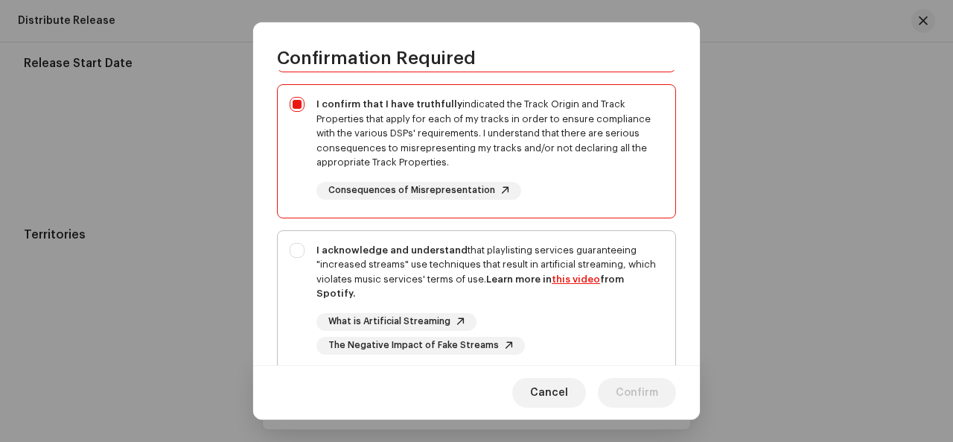
click at [331, 244] on div "I acknowledge and understand that playlisting services guaranteeing "increased …" at bounding box center [490, 272] width 347 height 58
checkbox input "true"
click at [625, 390] on span "Confirm" at bounding box center [637, 393] width 42 height 30
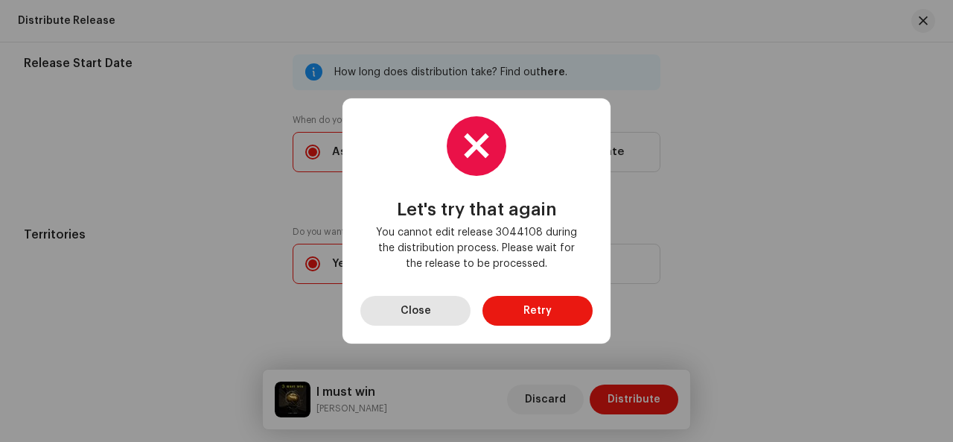
click at [425, 297] on span "Close" at bounding box center [416, 311] width 31 height 30
